Goal: Task Accomplishment & Management: Use online tool/utility

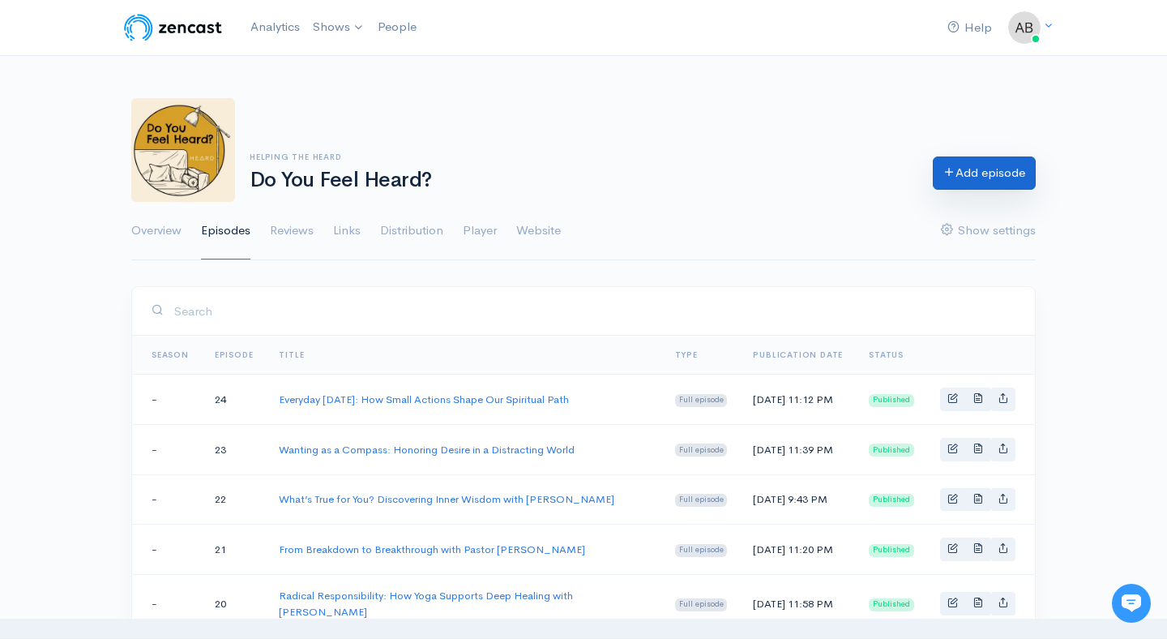
click at [957, 183] on link "Add episode" at bounding box center [984, 172] width 103 height 33
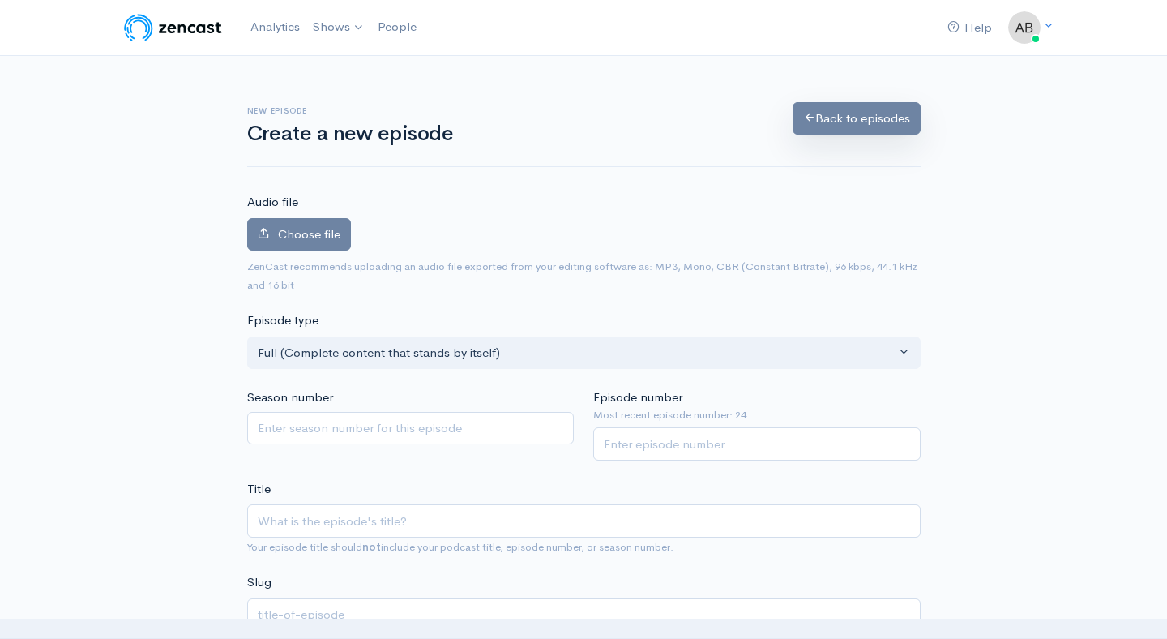
click at [881, 118] on link "Back to episodes" at bounding box center [857, 118] width 128 height 33
